Goal: Transaction & Acquisition: Subscribe to service/newsletter

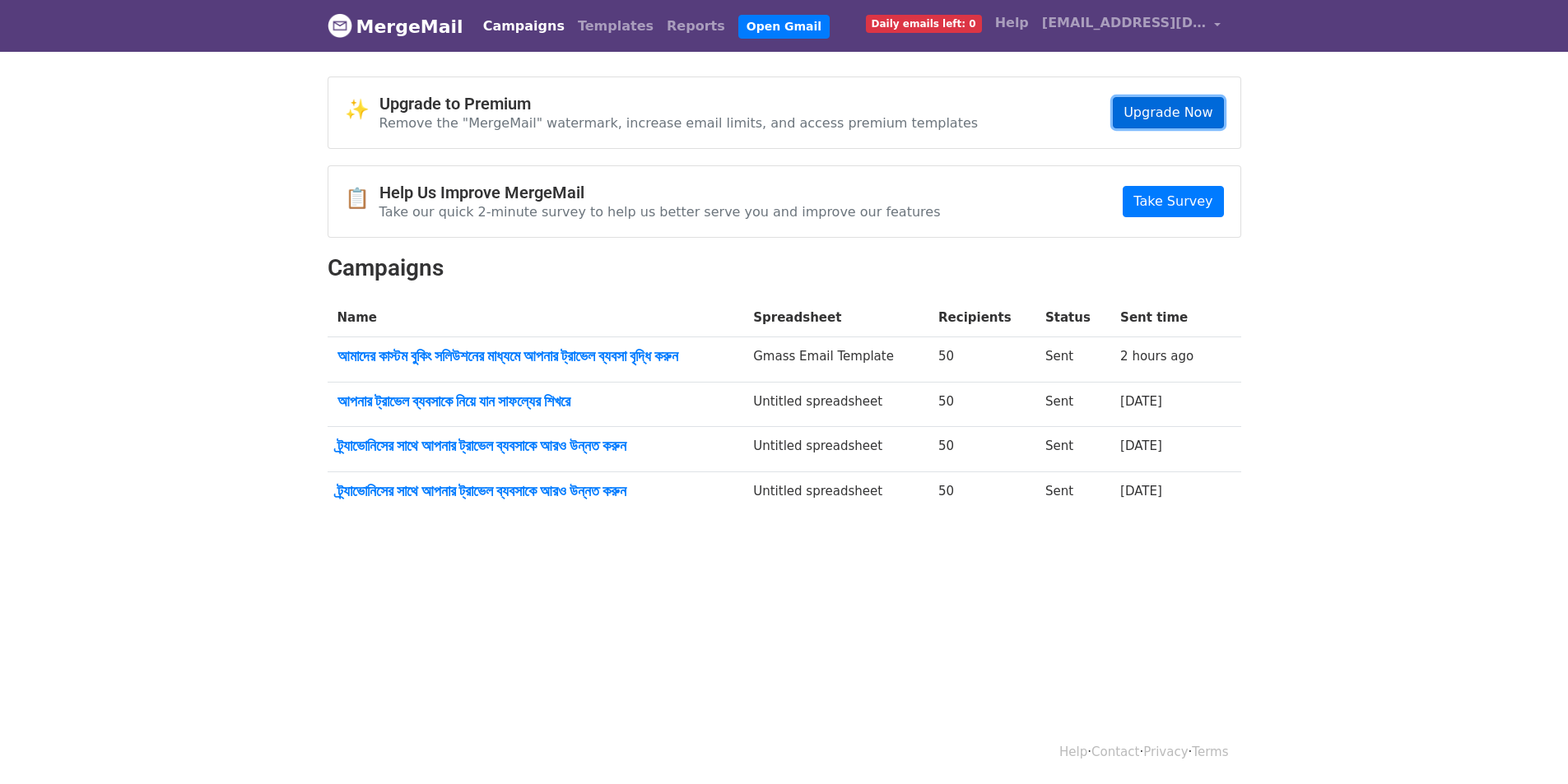
click at [1156, 119] on link "Upgrade Now" at bounding box center [1168, 113] width 110 height 31
